Goal: Task Accomplishment & Management: Complete application form

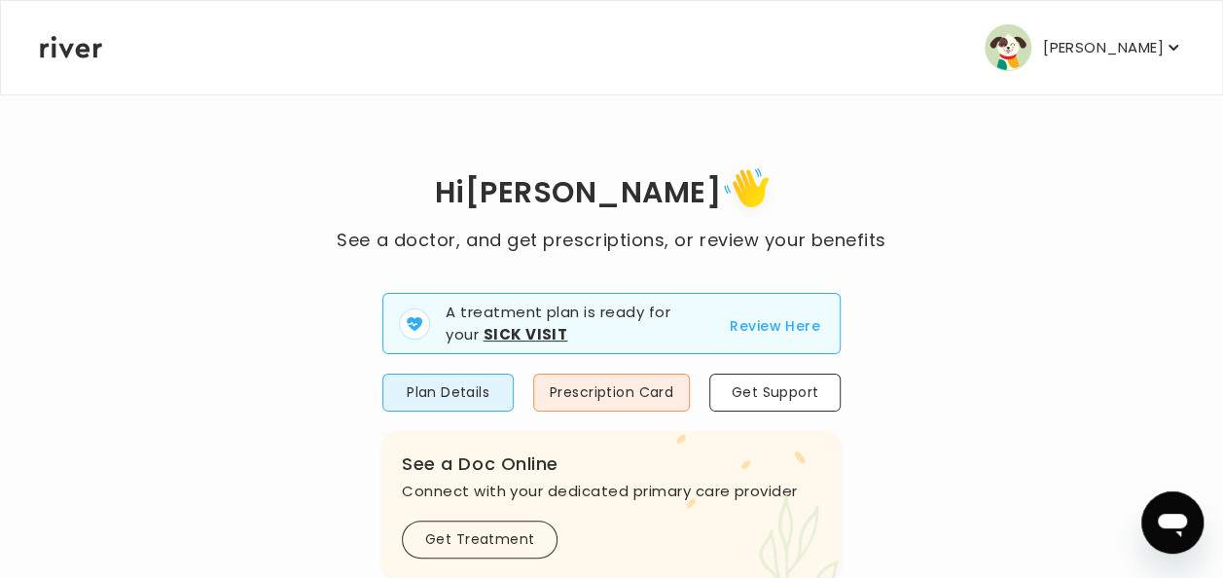
scroll to position [184, 0]
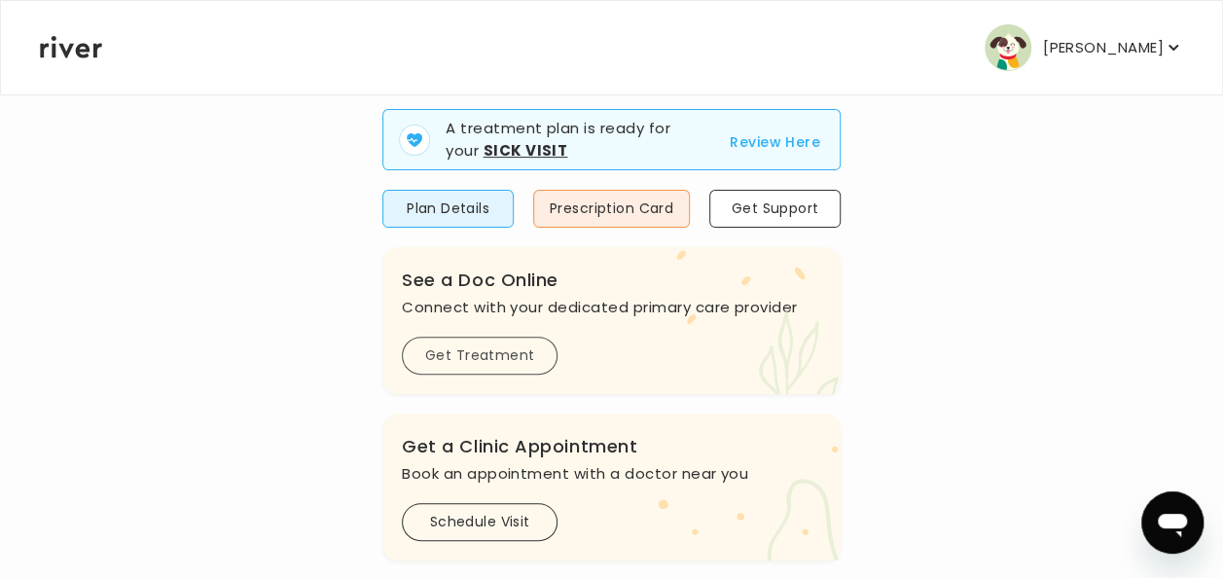
click at [463, 358] on button "Get Treatment" at bounding box center [480, 356] width 156 height 38
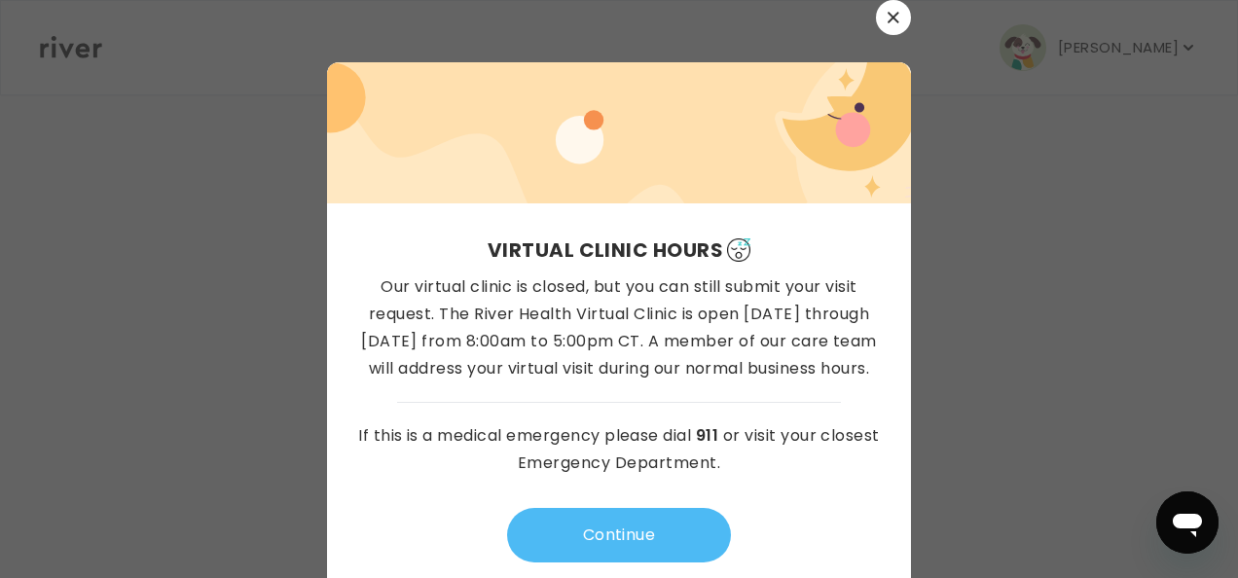
click at [558, 539] on button "Continue" at bounding box center [619, 535] width 224 height 55
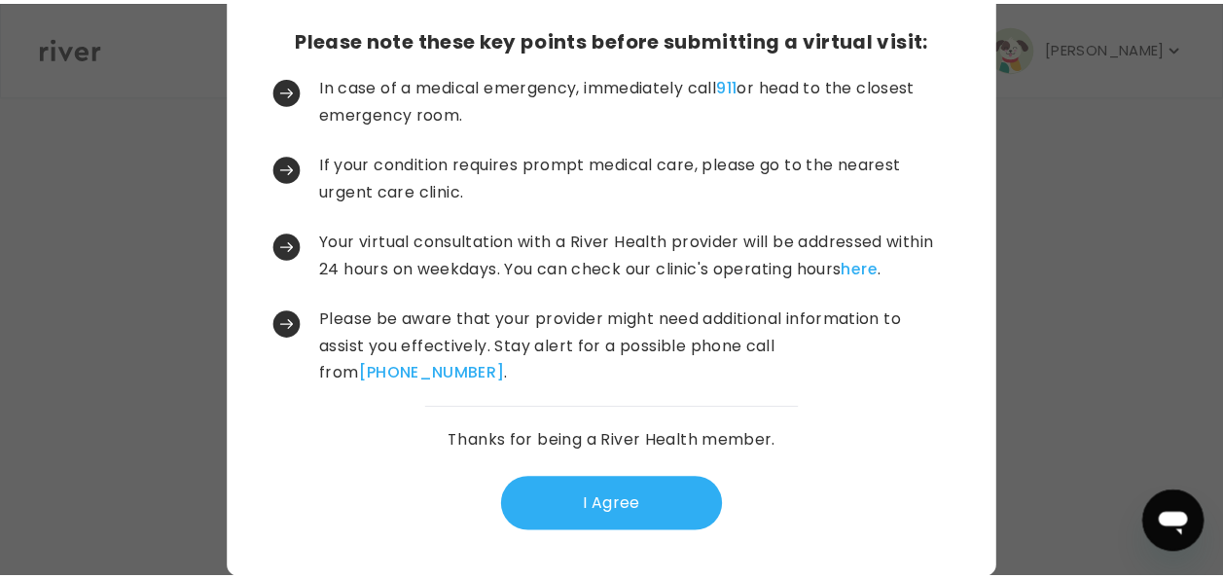
scroll to position [74, 0]
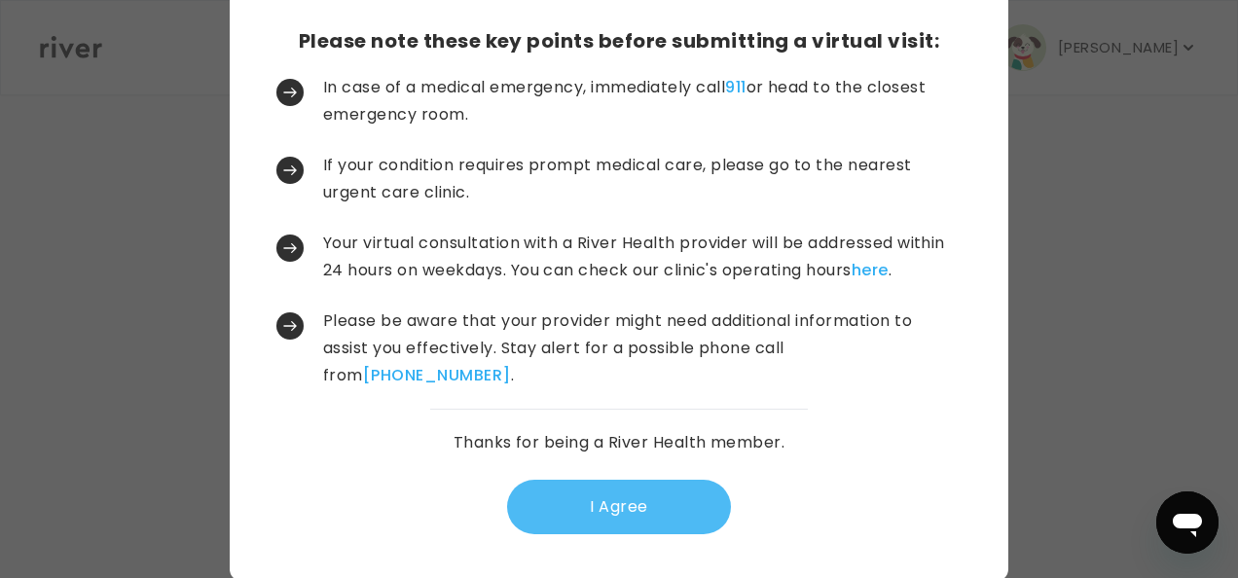
click at [634, 494] on button "I Agree" at bounding box center [619, 507] width 224 height 55
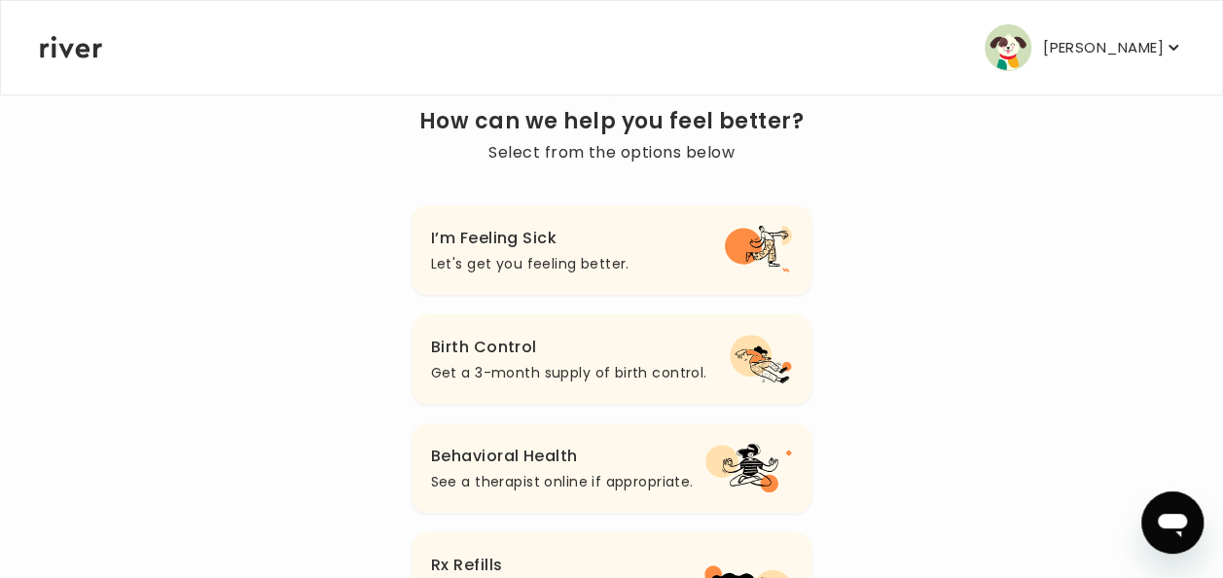
scroll to position [156, 0]
click at [568, 251] on h3 "I’m Feeling Sick" at bounding box center [530, 239] width 199 height 27
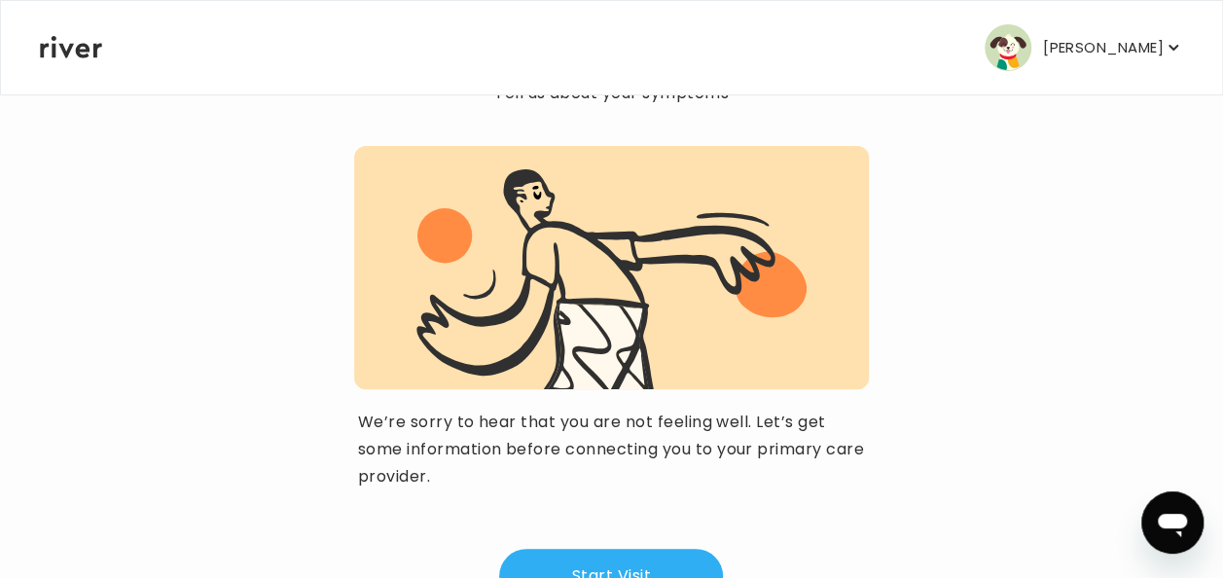
scroll to position [273, 0]
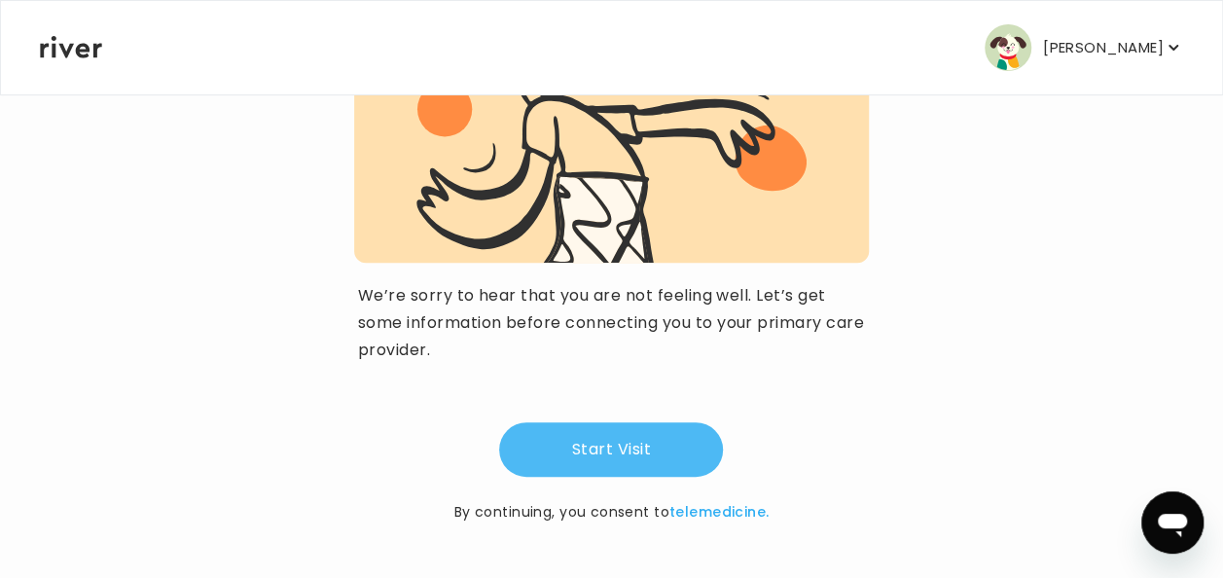
click at [582, 430] on button "Start Visit" at bounding box center [611, 449] width 224 height 55
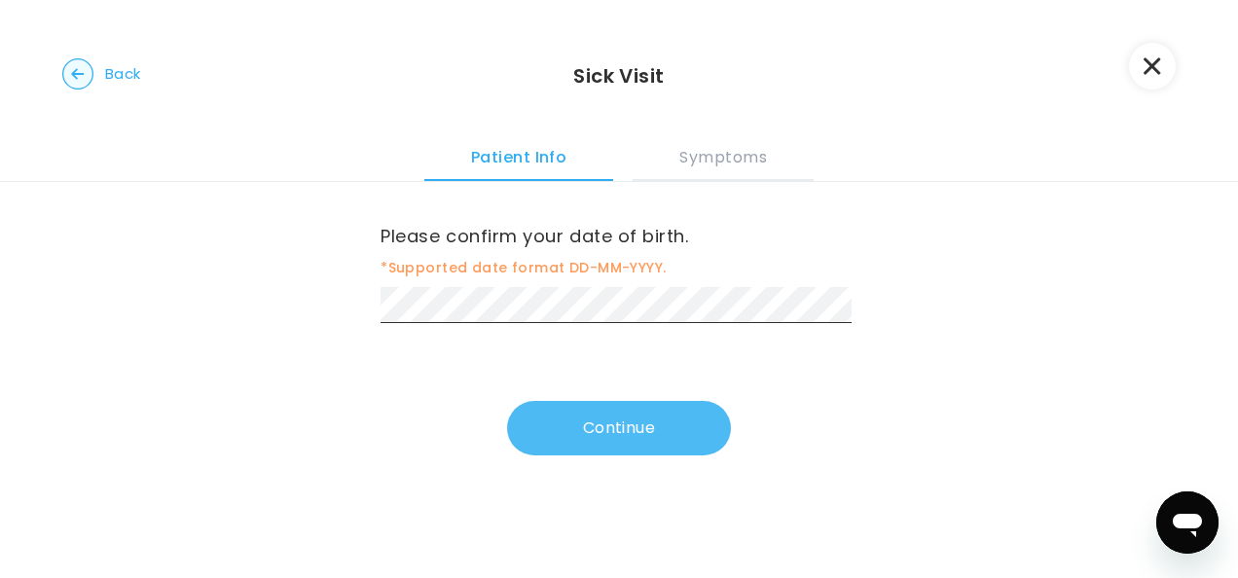
click at [600, 428] on button "Continue" at bounding box center [619, 428] width 224 height 55
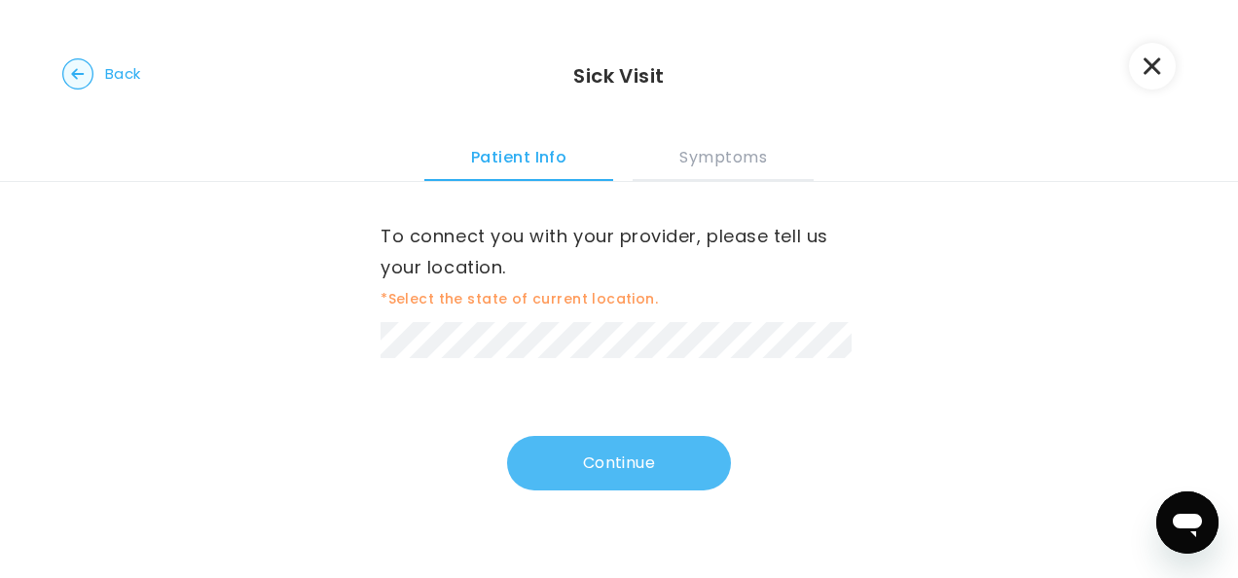
click at [561, 467] on button "Continue" at bounding box center [619, 463] width 224 height 55
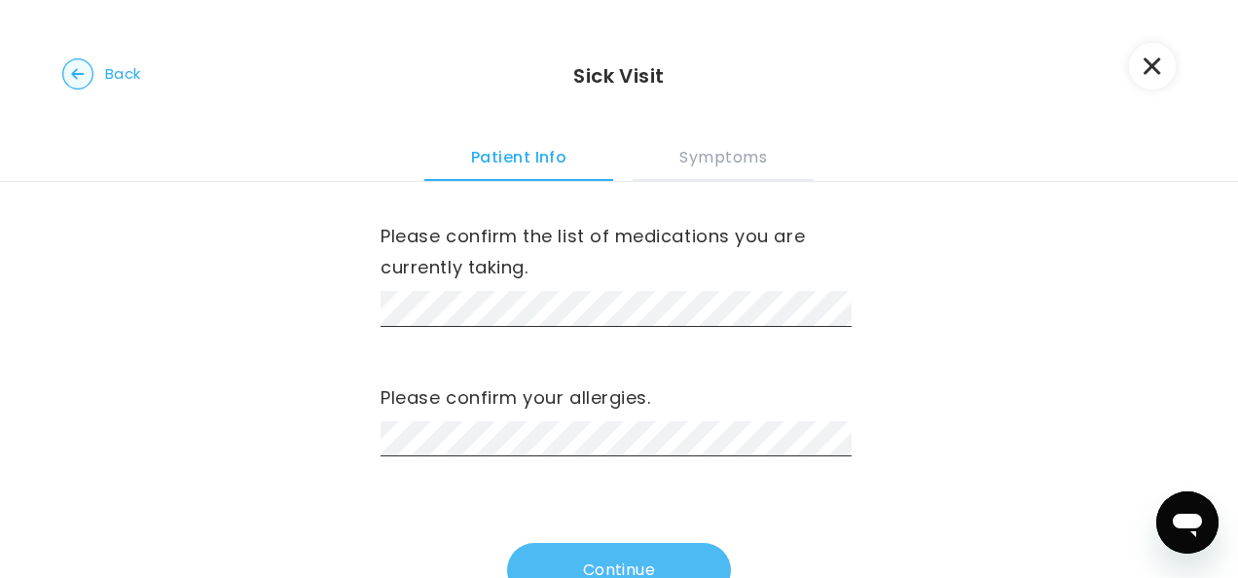
click at [580, 562] on button "Continue" at bounding box center [619, 570] width 224 height 55
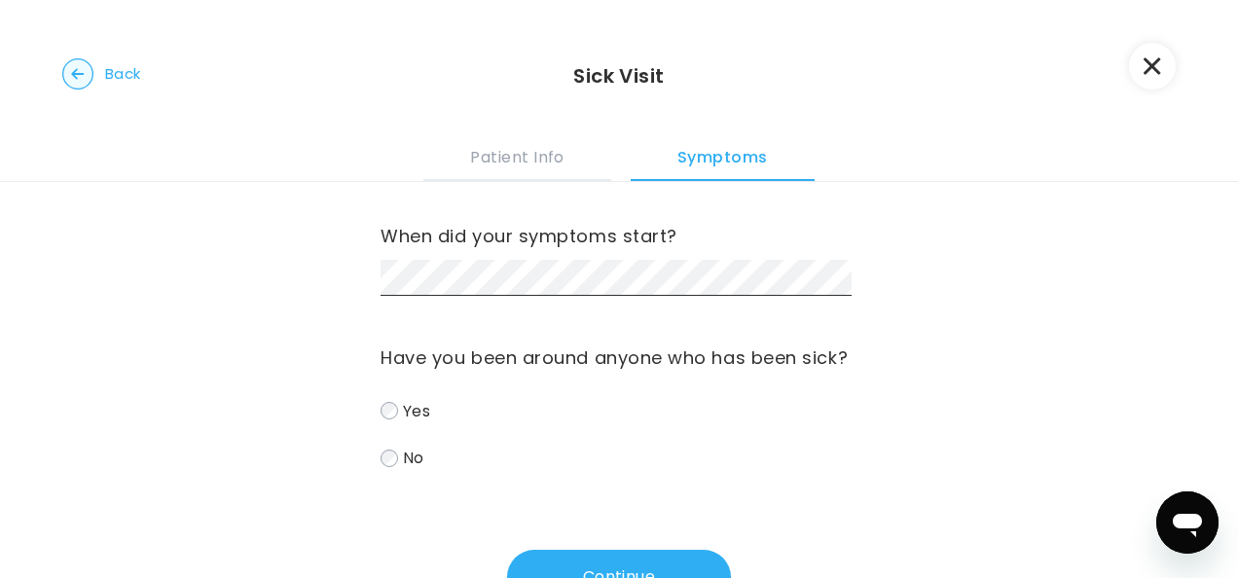
click at [403, 461] on span "No" at bounding box center [413, 458] width 21 height 22
click at [572, 564] on button "Continue" at bounding box center [619, 577] width 224 height 55
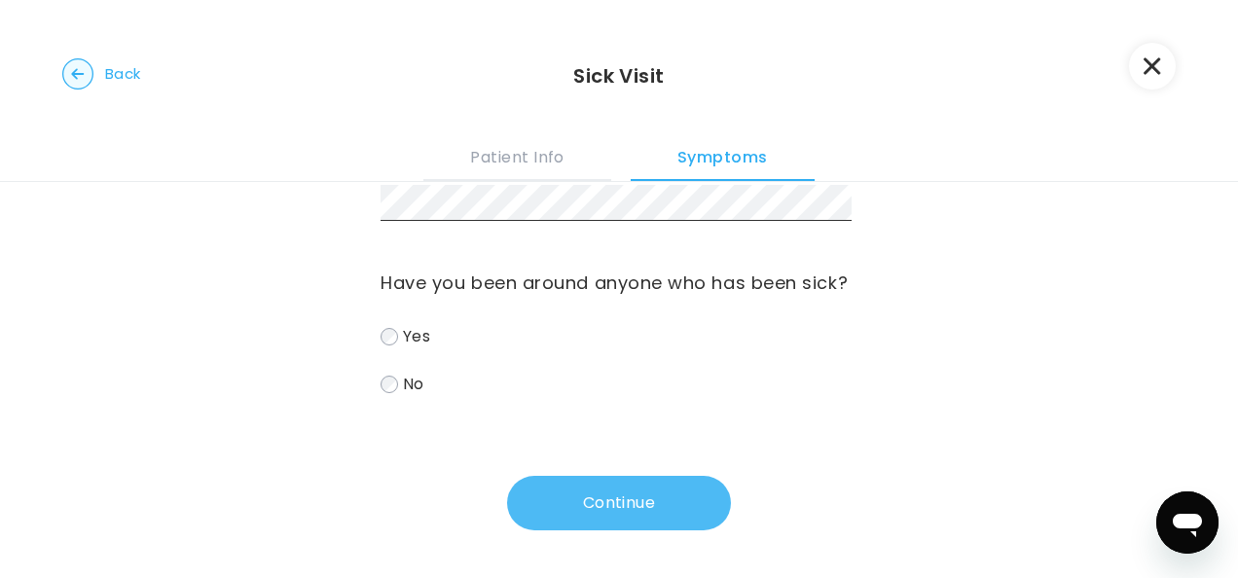
click at [571, 497] on button "Continue" at bounding box center [619, 503] width 224 height 55
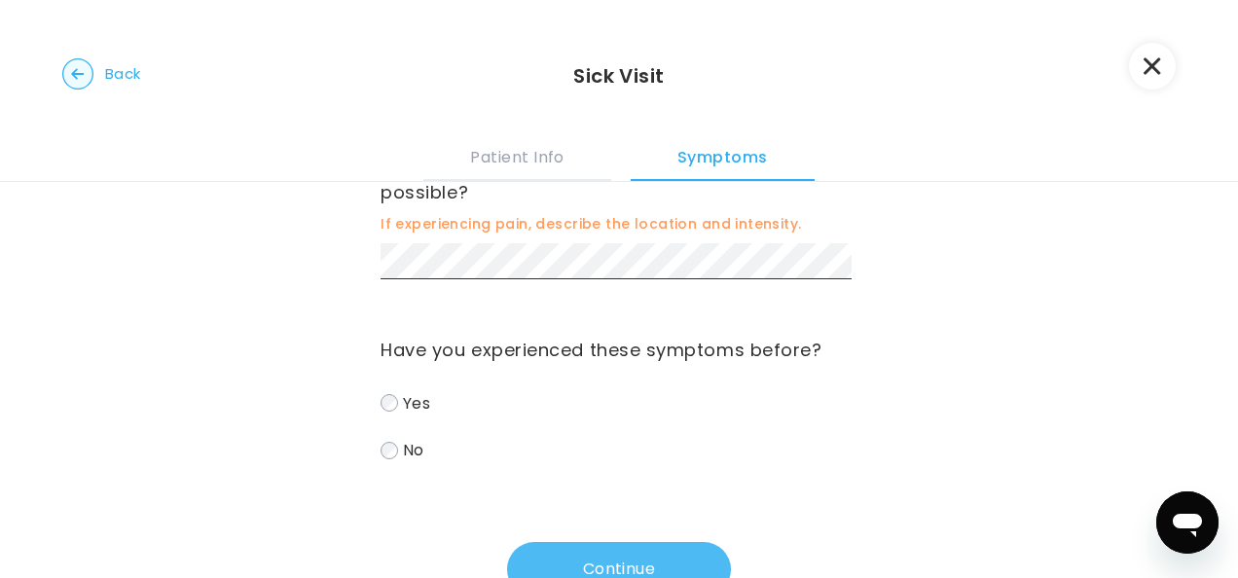
scroll to position [70, 0]
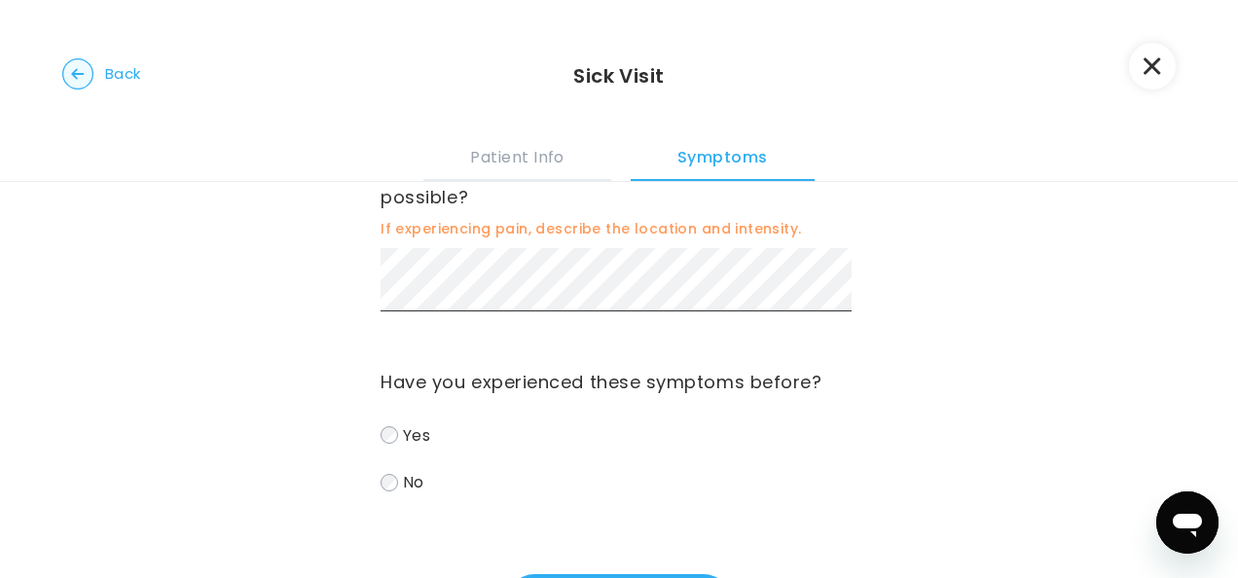
click at [413, 433] on span "Yes" at bounding box center [416, 434] width 27 height 22
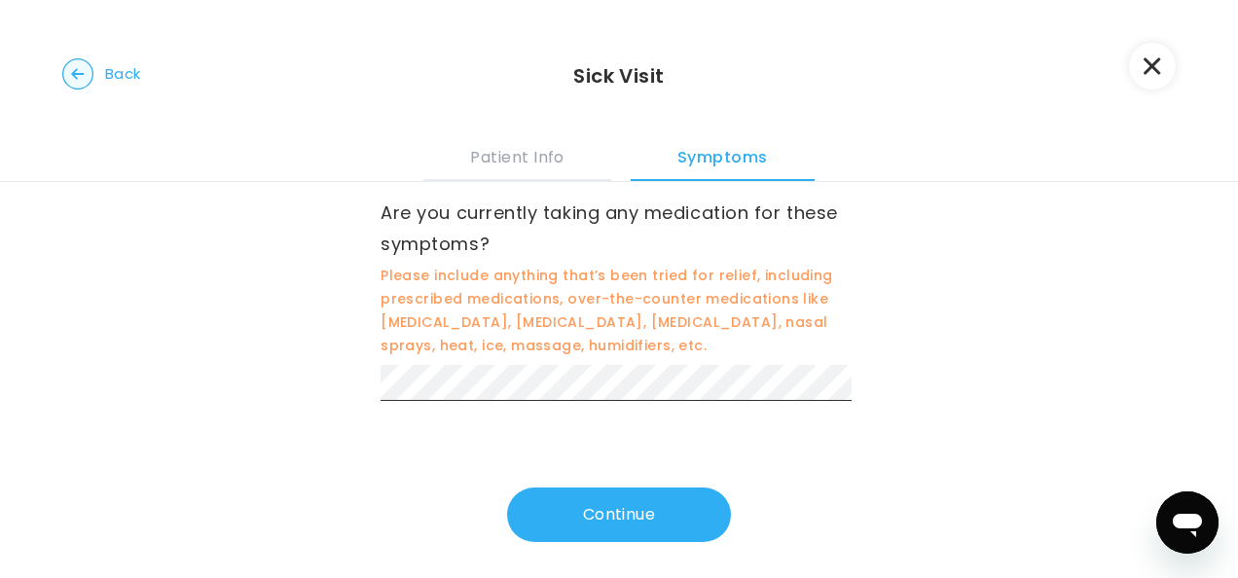
scroll to position [605, 0]
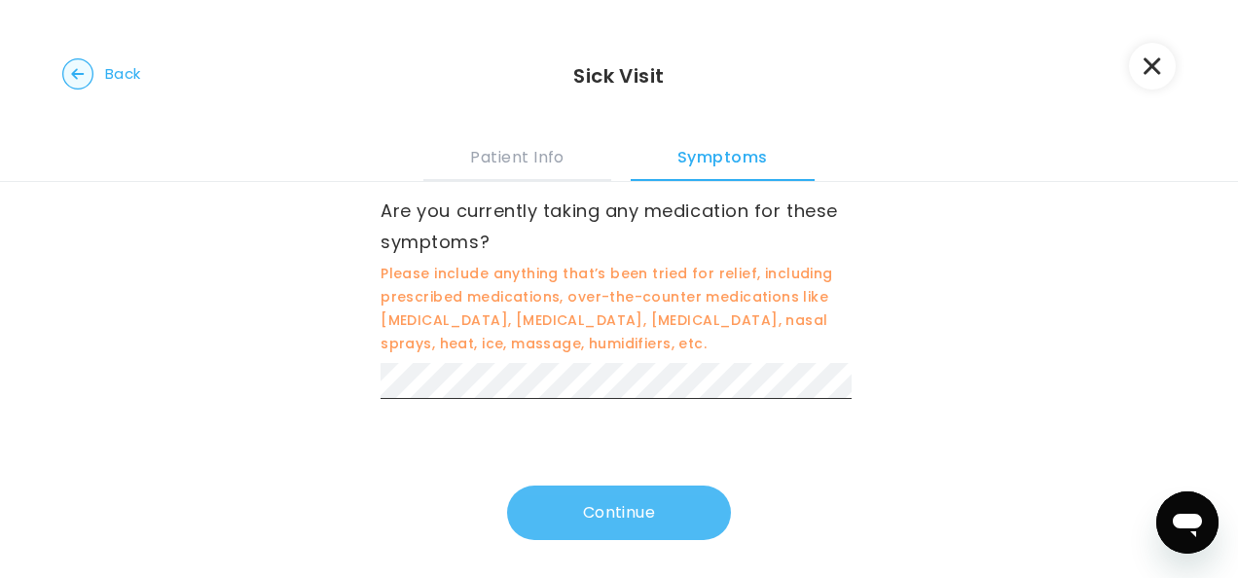
click at [572, 506] on button "Continue" at bounding box center [619, 513] width 224 height 55
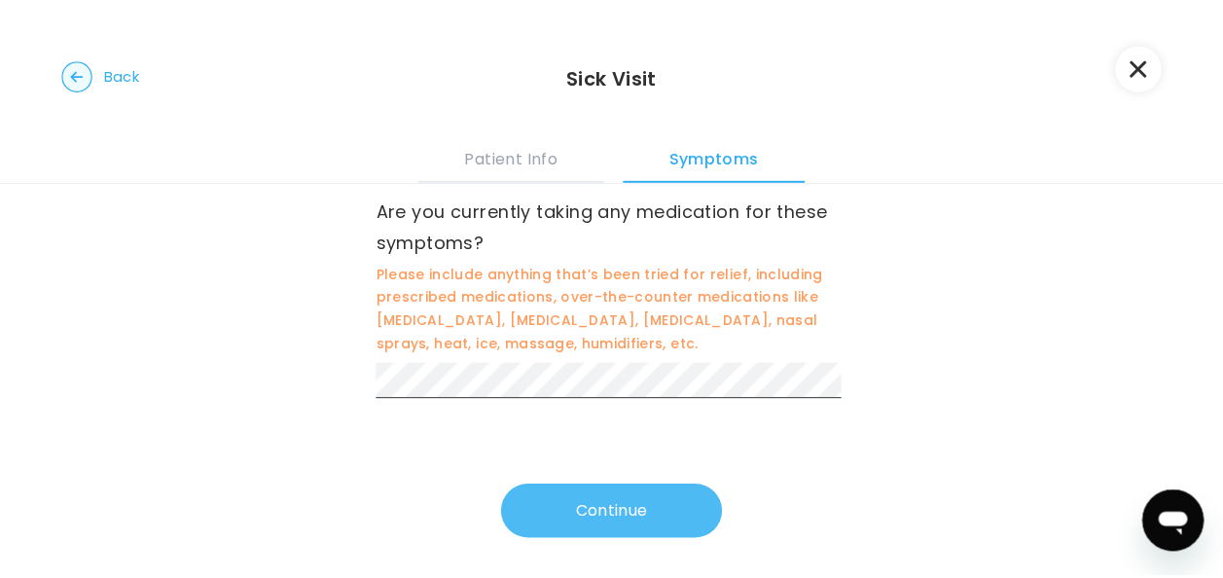
scroll to position [0, 0]
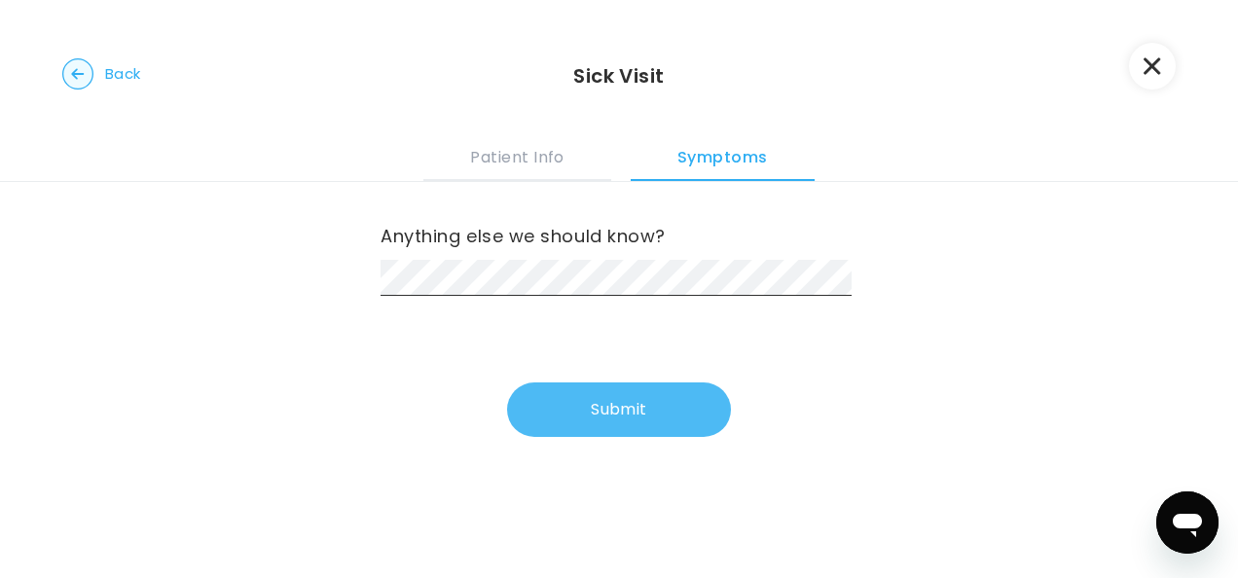
click at [547, 415] on button "Submit" at bounding box center [619, 409] width 224 height 55
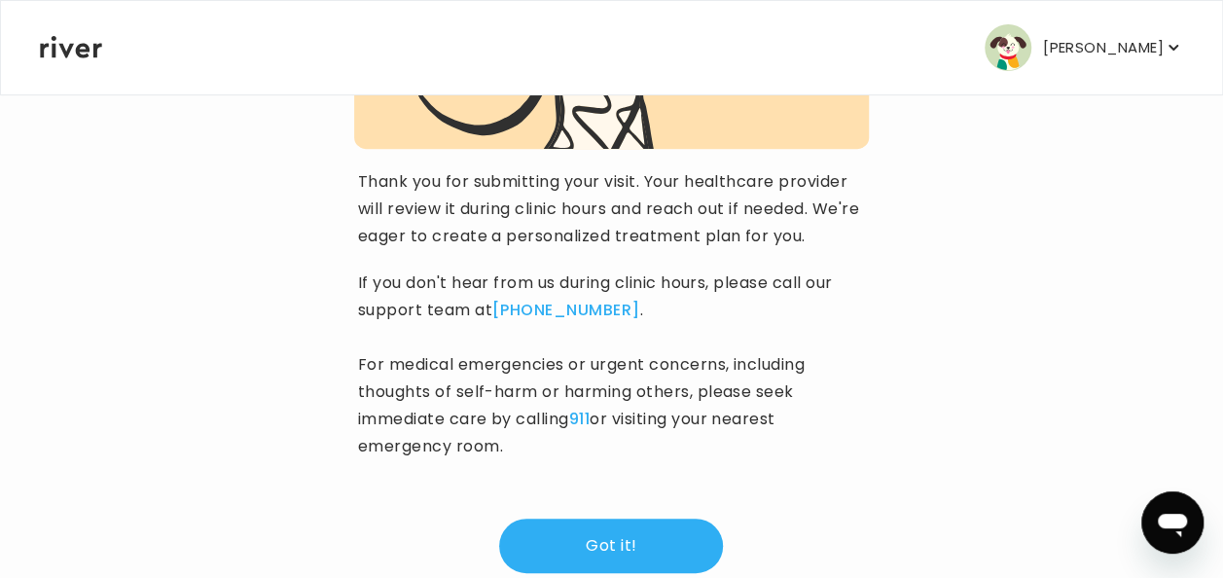
scroll to position [397, 0]
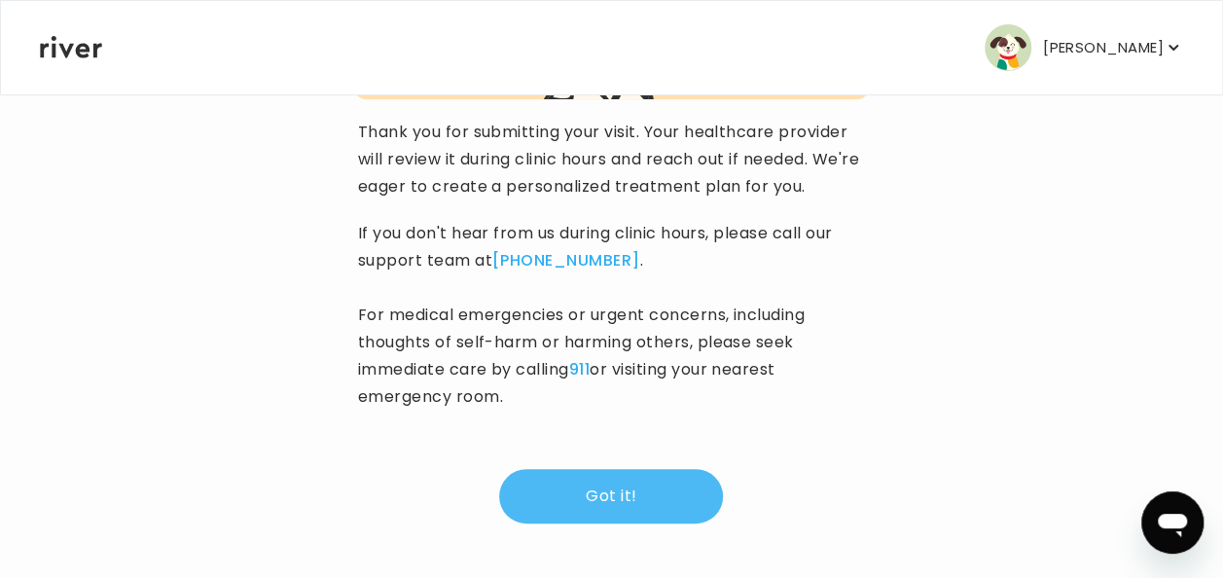
click at [607, 485] on button "Got it!" at bounding box center [611, 496] width 224 height 55
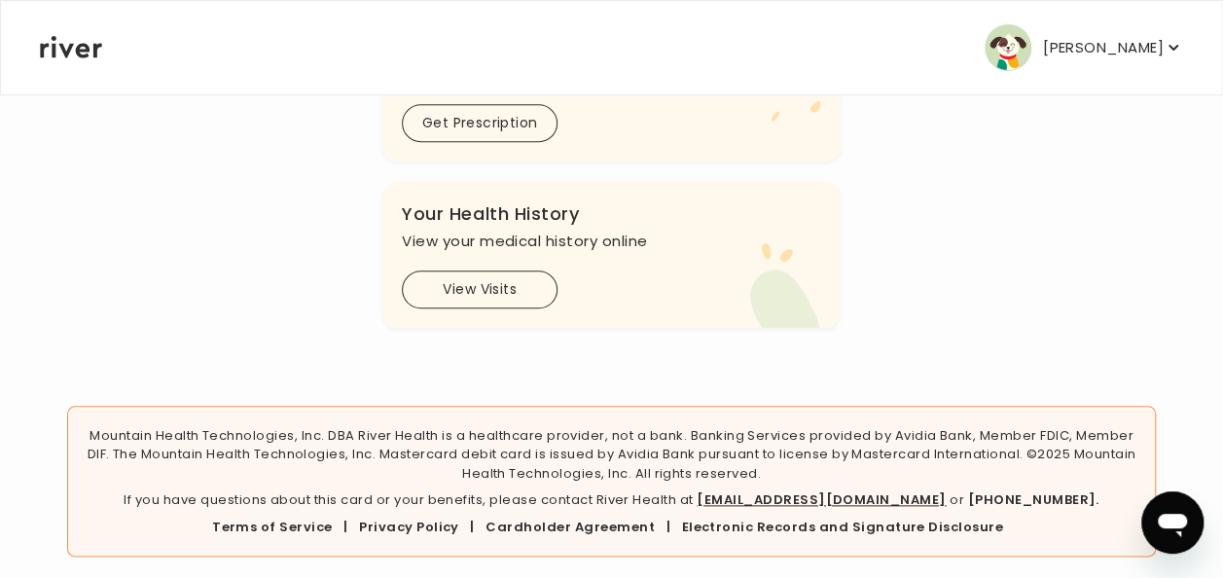
scroll to position [904, 0]
